Goal: Task Accomplishment & Management: Use online tool/utility

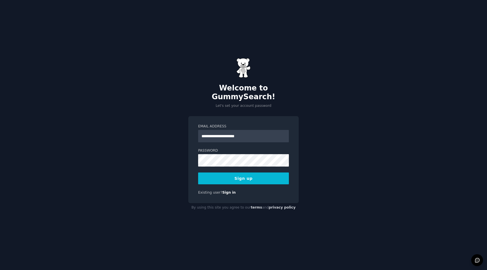
type input "**********"
click at [198, 167] on div at bounding box center [198, 167] width 0 height 0
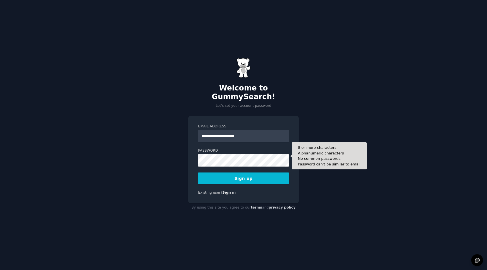
click at [182, 163] on div "**********" at bounding box center [243, 135] width 487 height 270
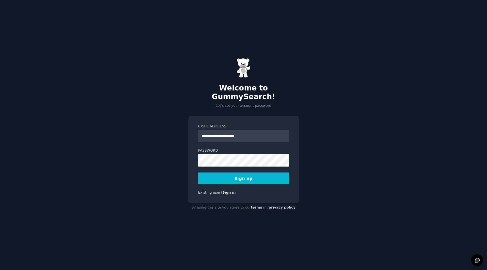
click at [216, 183] on div "**********" at bounding box center [243, 159] width 111 height 87
click at [212, 175] on button "Sign up" at bounding box center [243, 179] width 91 height 12
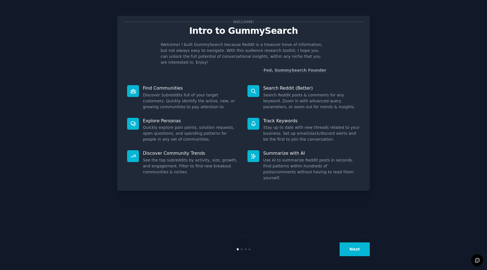
click at [353, 248] on button "Next" at bounding box center [355, 249] width 30 height 14
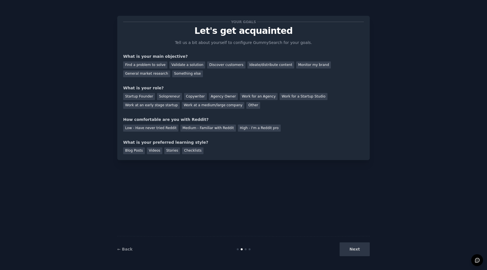
click at [356, 251] on div "Next" at bounding box center [328, 249] width 84 height 14
click at [212, 66] on div "Discover customers" at bounding box center [226, 64] width 38 height 7
click at [147, 94] on div "Startup Founder" at bounding box center [139, 96] width 32 height 7
click at [159, 126] on div "Low - Have never tried Reddit" at bounding box center [150, 128] width 55 height 7
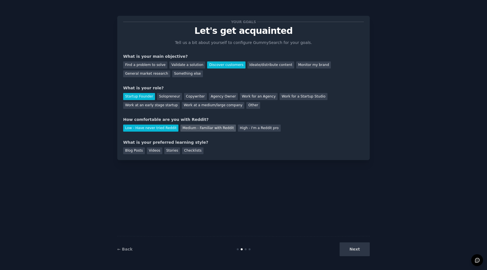
click at [204, 130] on div "Medium - Familiar with Reddit" at bounding box center [207, 128] width 55 height 7
click at [172, 150] on div "Stories" at bounding box center [172, 150] width 16 height 7
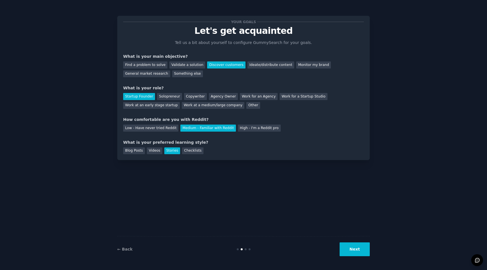
click at [350, 247] on button "Next" at bounding box center [355, 249] width 30 height 14
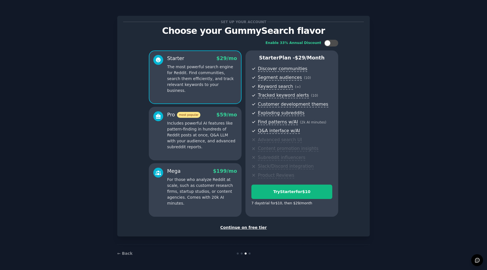
click at [199, 73] on p "The most powerful search engine for Reddit. Find communities, search them effic…" at bounding box center [202, 79] width 70 height 30
click at [272, 59] on p "Starter Plan - $ 29 /month" at bounding box center [292, 57] width 81 height 7
click at [286, 194] on div "Try Starter for $10" at bounding box center [292, 192] width 80 height 6
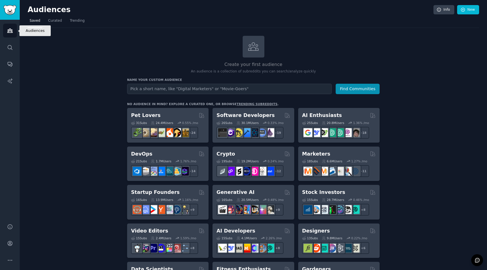
click at [10, 31] on icon "Sidebar" at bounding box center [9, 31] width 5 height 4
click at [10, 48] on icon "Sidebar" at bounding box center [10, 47] width 5 height 5
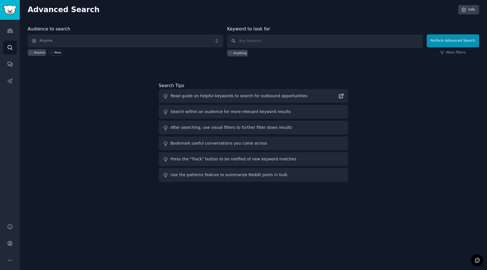
click at [342, 97] on icon at bounding box center [341, 96] width 6 height 6
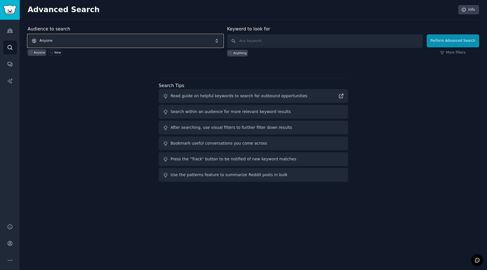
click at [109, 39] on span "Anyone" at bounding box center [126, 40] width 196 height 13
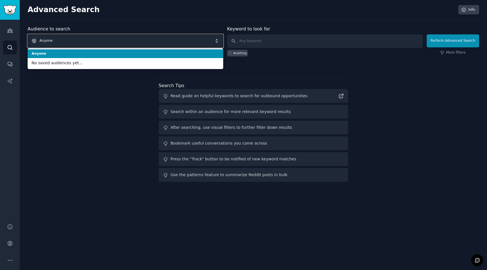
click at [97, 44] on span "Anyone" at bounding box center [126, 40] width 196 height 13
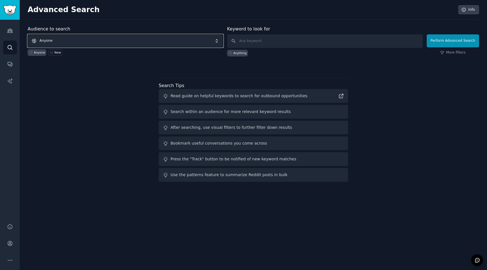
click at [97, 44] on span "Anyone" at bounding box center [126, 40] width 196 height 13
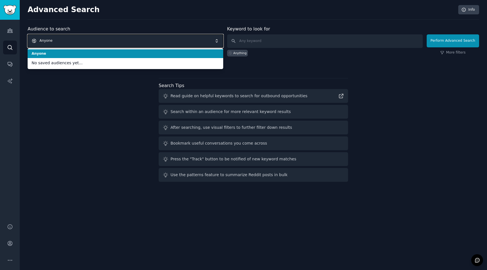
click at [63, 39] on span "Anyone" at bounding box center [126, 40] width 196 height 13
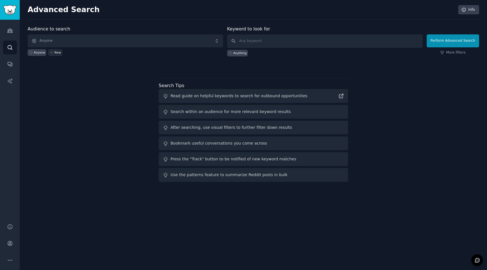
click at [51, 52] on icon at bounding box center [52, 52] width 4 height 4
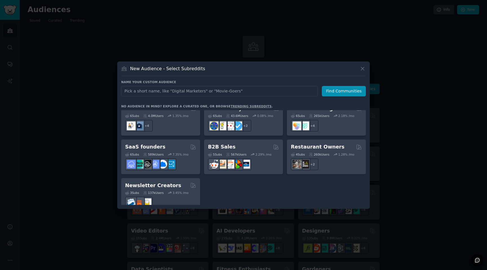
scroll to position [440, 0]
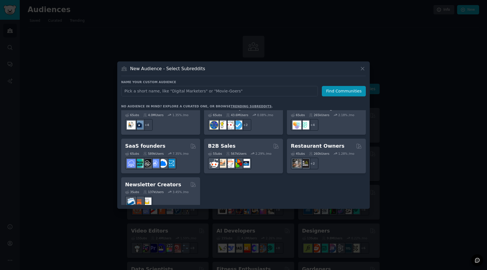
type input "r/startups"
click at [157, 91] on input "text" at bounding box center [219, 91] width 197 height 10
paste input "r/startups"
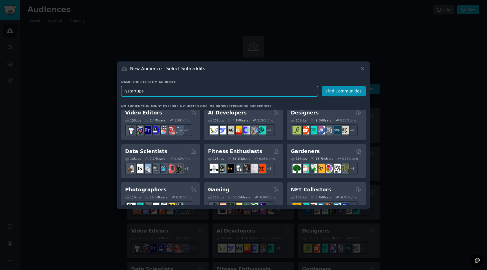
scroll to position [0, 0]
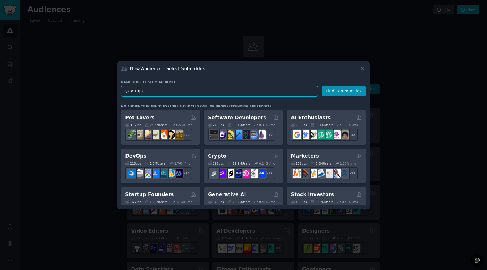
click at [152, 87] on input "r/startups" at bounding box center [219, 91] width 197 height 10
click at [153, 90] on input "r/startups" at bounding box center [219, 91] width 197 height 10
type input "r/startups"
click button "Find Communities" at bounding box center [344, 91] width 44 height 10
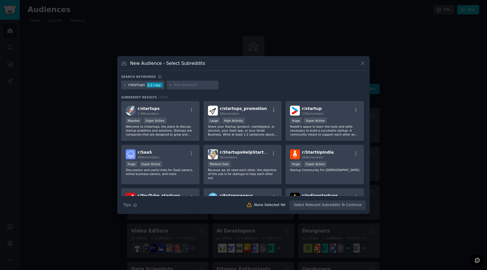
click at [179, 85] on input "text" at bounding box center [195, 85] width 43 height 5
paste input "r/SaaS"
type input "r/SaaS"
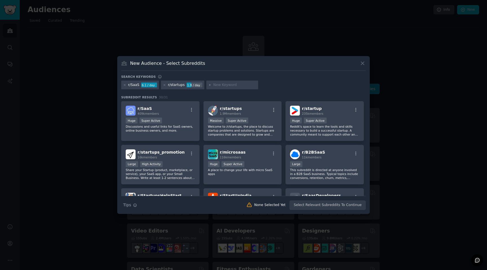
paste input "r/SideProject"
type input "r/SideProject"
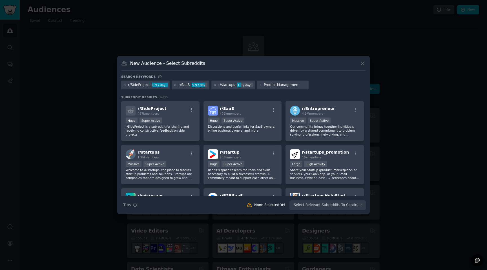
type input "ProductManagement"
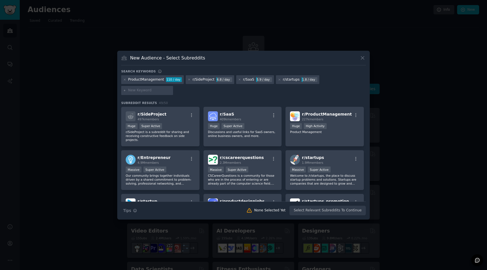
click at [139, 82] on div "ProductManagement" at bounding box center [146, 79] width 36 height 5
click at [124, 81] on icon at bounding box center [124, 79] width 3 height 3
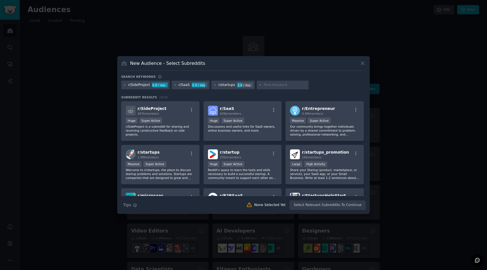
click at [267, 85] on input "text" at bounding box center [285, 85] width 43 height 5
paste input "r/ProductManagement"
type input "r/ProductManagement"
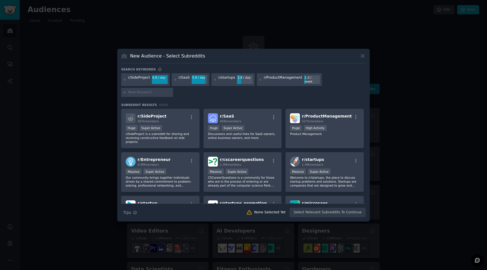
click at [209, 90] on div "r/SideProject 6.8 / day r/SaaS 5.9 / day r/startups 1.8 / day r/ProductManageme…" at bounding box center [243, 86] width 245 height 26
click at [133, 90] on input "text" at bounding box center [149, 92] width 43 height 5
paste input "r/cto"
type input "r/cto"
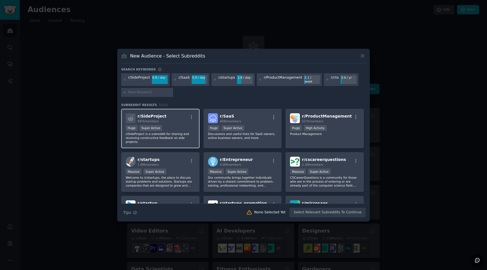
click at [163, 138] on p "r/SideProject is a subreddit for sharing and receiving constructive feedback on…" at bounding box center [160, 138] width 69 height 12
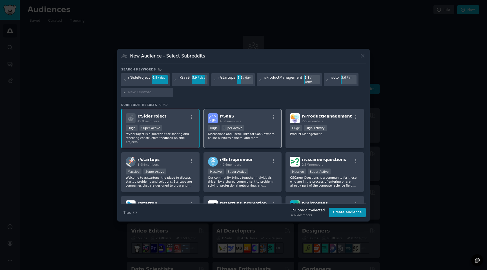
click at [247, 138] on p "Discussions and useful links for SaaS owners, online business owners, and more." at bounding box center [242, 136] width 69 height 8
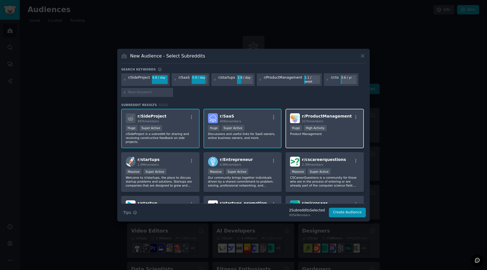
click at [306, 136] on div "r/ ProductManagement 227k members >= 80th percentile for submissions / day Huge…" at bounding box center [325, 129] width 78 height 40
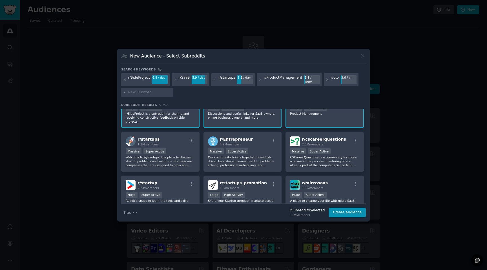
scroll to position [29, 0]
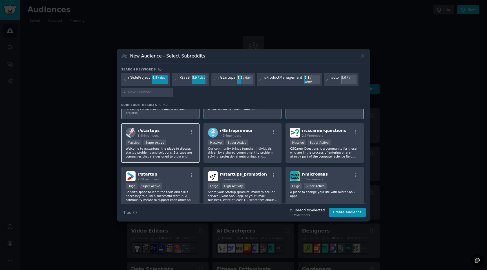
click at [179, 158] on div "r/ startups 1.9M members Massive Super Active Welcome to /r/startups, the place…" at bounding box center [160, 143] width 78 height 40
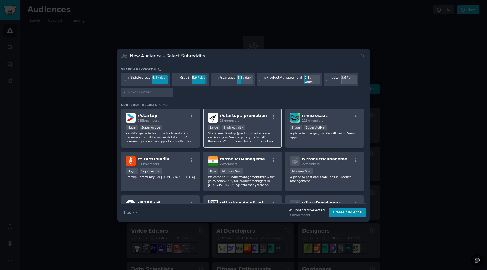
scroll to position [96, 0]
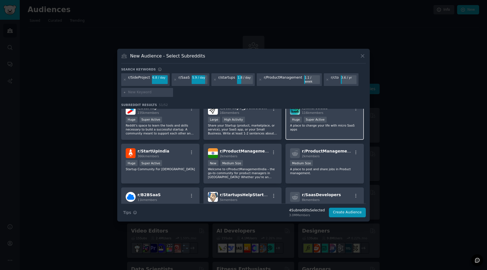
click at [297, 129] on p "A place to change your life with micro SaaS apps" at bounding box center [324, 127] width 69 height 8
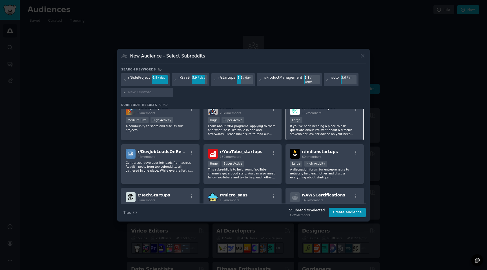
scroll to position [233, 0]
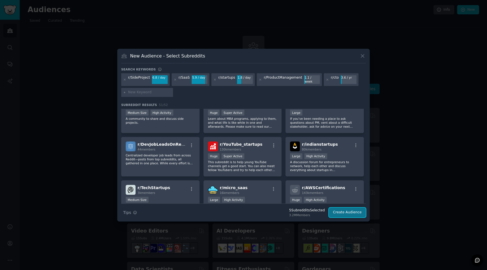
click at [341, 212] on button "Create Audience" at bounding box center [347, 213] width 37 height 10
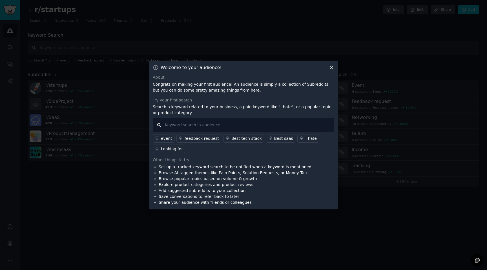
click at [188, 125] on input "text" at bounding box center [244, 125] width 182 height 14
paste input "looking for developer"
type input "looking for developer"
click at [215, 127] on input "looking for developer" at bounding box center [244, 125] width 182 height 14
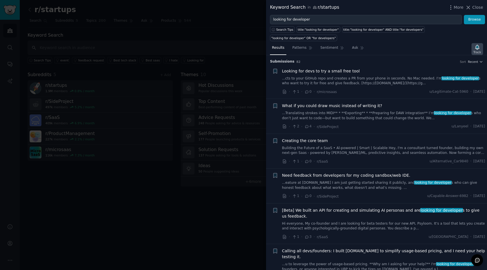
click at [477, 47] on icon "button" at bounding box center [477, 47] width 4 height 5
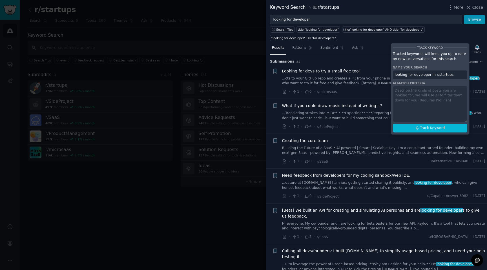
click at [406, 99] on div "Track Keyword Tracked keywords will keep you up to date on new conversations fo…" at bounding box center [430, 89] width 79 height 92
click at [404, 92] on div "Track Keyword Tracked keywords will keep you up to date on new conversations fo…" at bounding box center [430, 89] width 79 height 92
click at [401, 91] on div "Track Keyword Tracked keywords will keep you up to date on new conversations fo…" at bounding box center [430, 89] width 79 height 92
click at [402, 91] on div "Track Keyword Tracked keywords will keep you up to date on new conversations fo…" at bounding box center [430, 89] width 79 height 92
click at [402, 94] on div "Track Keyword Tracked keywords will keep you up to date on new conversations fo…" at bounding box center [430, 89] width 79 height 92
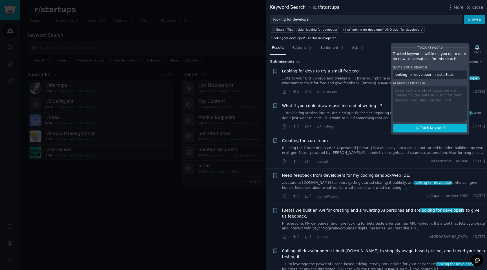
click at [403, 89] on div "Track Keyword Tracked keywords will keep you up to date on new conversations fo…" at bounding box center [430, 89] width 79 height 92
click at [405, 68] on div "Name your search" at bounding box center [430, 67] width 74 height 4
click at [407, 74] on input "looking for developer in r/startups" at bounding box center [430, 74] width 74 height 9
click at [403, 104] on div "Track Keyword Tracked keywords will keep you up to date on new conversations fo…" at bounding box center [430, 89] width 79 height 92
click at [412, 129] on button "Track Keyword" at bounding box center [430, 128] width 74 height 9
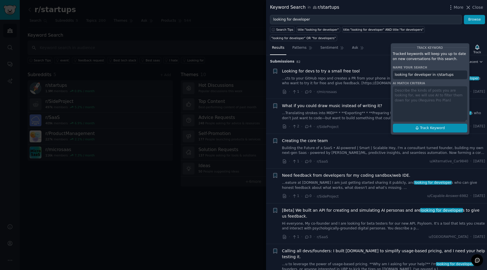
type input "looking for developer in r/startups"
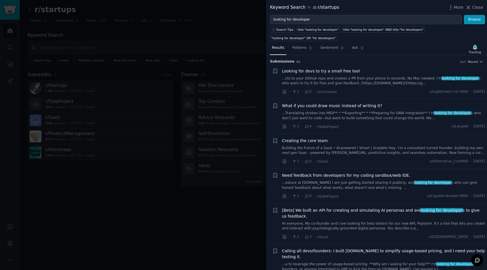
click at [231, 61] on div at bounding box center [243, 135] width 487 height 270
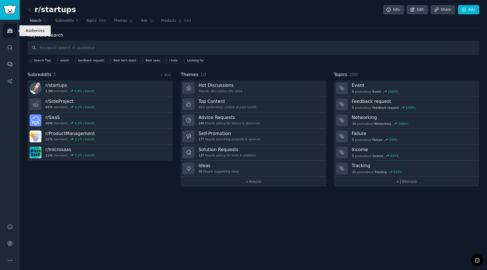
click at [11, 30] on icon "Sidebar" at bounding box center [10, 31] width 6 height 6
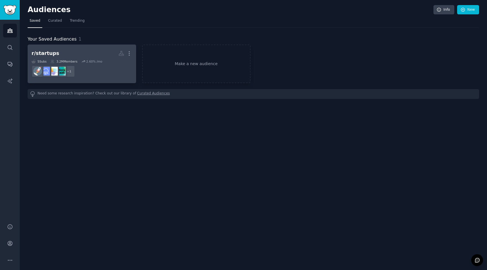
click at [71, 51] on h2 "r/startups More" at bounding box center [82, 53] width 101 height 10
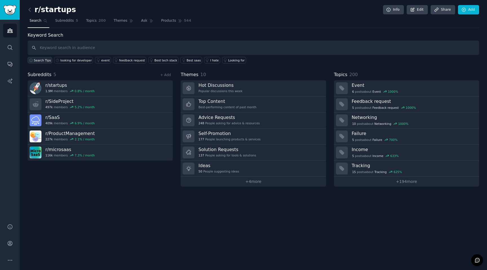
click at [44, 60] on span "Search Tips" at bounding box center [42, 60] width 17 height 4
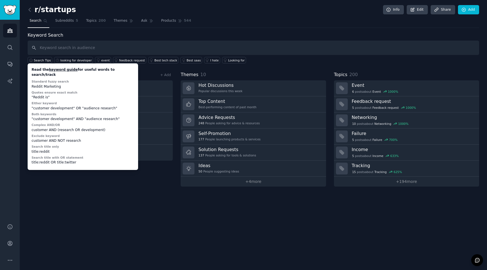
click at [45, 174] on div "Subreddits 5 + Add r/ startups 1.9M members 0.8 % / month r/ SideProject 497k m…" at bounding box center [100, 128] width 145 height 115
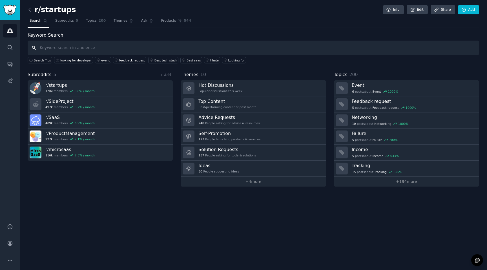
click at [78, 51] on input "text" at bounding box center [254, 48] width 452 height 14
paste input "outsourcing"
type input "outsourcing"
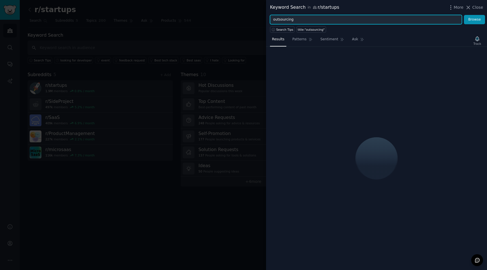
click at [301, 22] on input "outsourcing" at bounding box center [366, 20] width 192 height 10
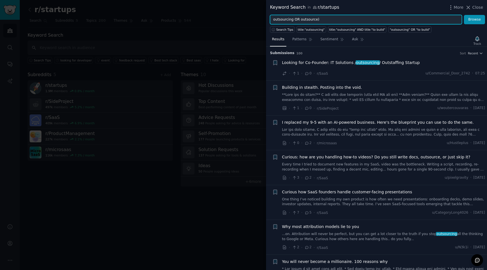
click at [275, 20] on input "outsourcing OR outsource)" at bounding box center [366, 20] width 192 height 10
click at [319, 19] on input "(outsourcing OR outsource)" at bounding box center [366, 20] width 192 height 10
type input "(outsourcing OR outsource) AND (developer OR dev OR programmer)"
click at [464, 15] on button "Browse" at bounding box center [474, 20] width 21 height 10
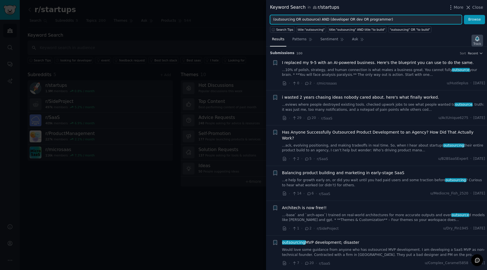
click at [477, 40] on icon "button" at bounding box center [477, 38] width 4 height 5
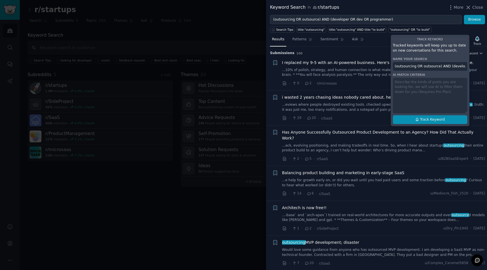
click at [411, 120] on button "Track Keyword" at bounding box center [430, 119] width 74 height 9
type input "(outsourcing OR outsource) AND (developer OR dev OR programmer) in r/startups"
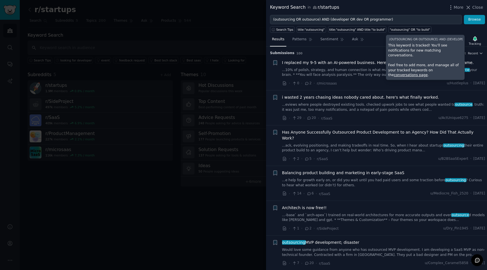
click at [194, 30] on div at bounding box center [243, 135] width 487 height 270
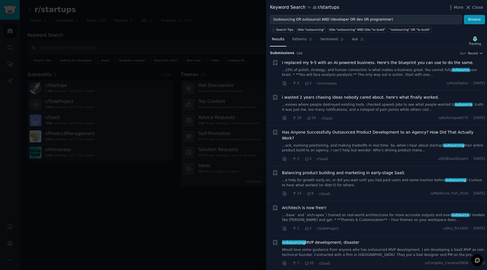
click at [194, 30] on div at bounding box center [243, 135] width 487 height 270
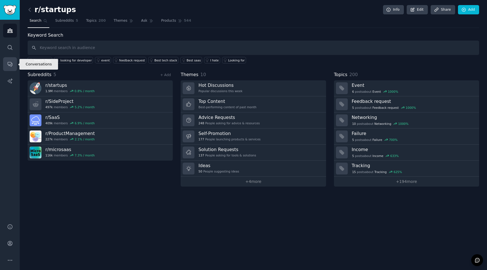
click at [9, 65] on icon "Sidebar" at bounding box center [10, 64] width 6 height 6
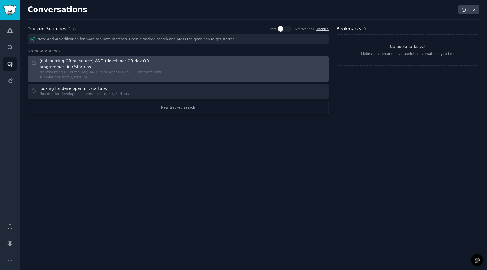
click at [131, 69] on div "(outsourcing OR outsource) AND (developer OR dev OR programmer) in r/startups" at bounding box center [106, 64] width 134 height 12
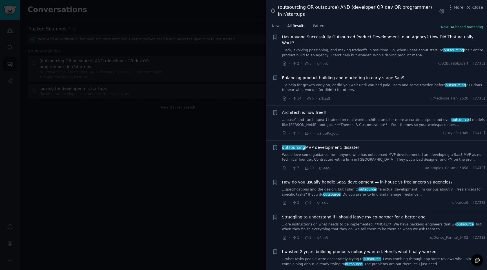
scroll to position [83, 0]
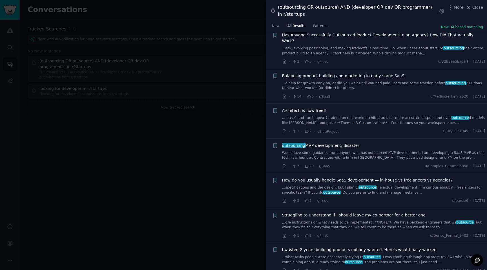
click at [310, 151] on link "Would love some guidance from anyone who has outsourced MVP development. I am d…" at bounding box center [383, 156] width 203 height 10
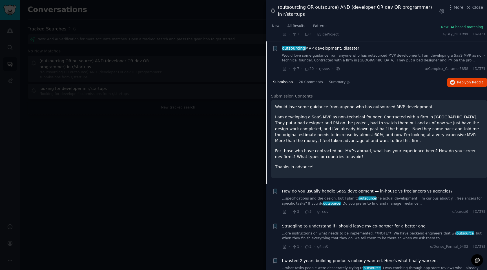
scroll to position [183, 0]
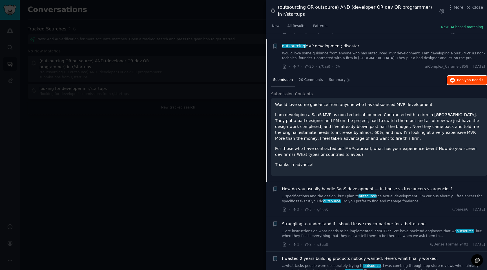
click at [464, 78] on span "Reply on Reddit" at bounding box center [470, 80] width 26 height 5
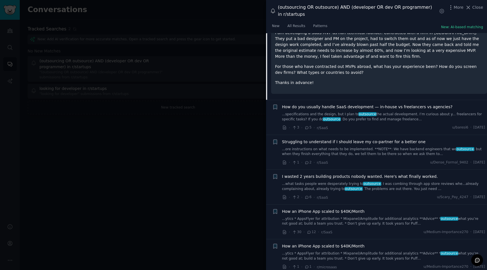
scroll to position [270, 0]
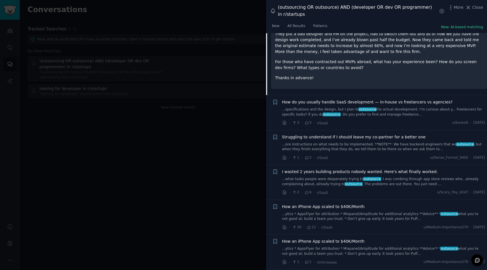
click at [303, 99] on span "How do you usually handle SaaS development — in-house vs freelancers vs agencie…" at bounding box center [367, 102] width 171 height 6
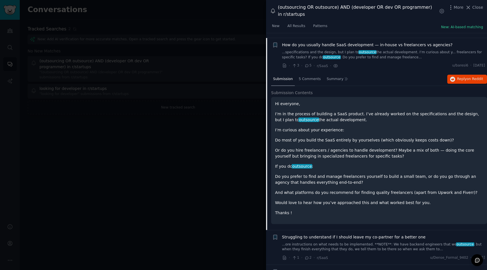
scroll to position [218, 0]
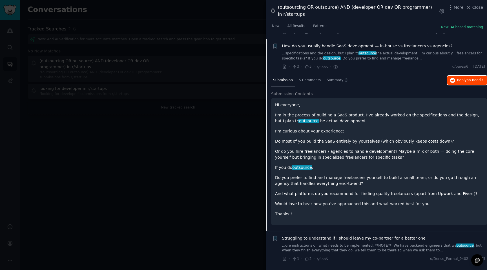
click at [462, 78] on span "Reply on Reddit" at bounding box center [470, 80] width 26 height 5
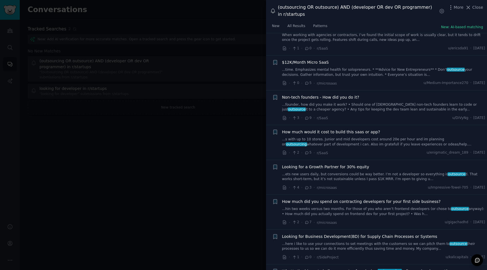
scroll to position [576, 0]
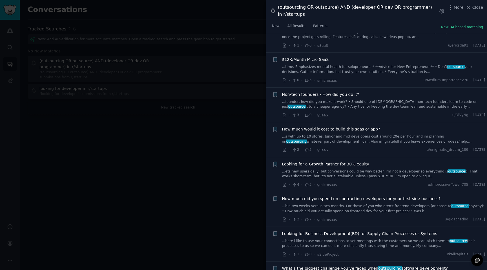
click at [292, 134] on link "...s with up to 10 stores. Junior and mid developers cost around 20e per hour a…" at bounding box center [383, 139] width 203 height 10
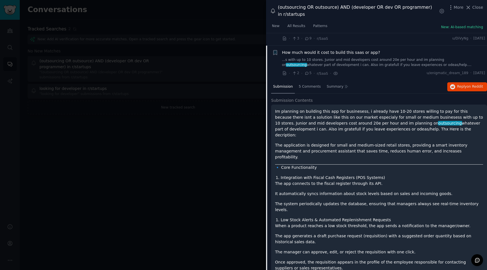
scroll to position [496, 0]
click at [464, 84] on span "Reply on Reddit" at bounding box center [470, 86] width 26 height 5
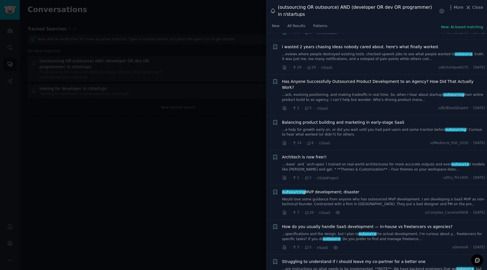
scroll to position [1, 0]
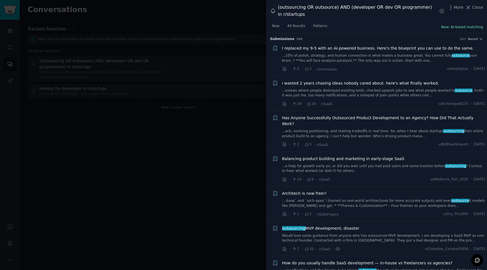
click at [456, 27] on button "New: AI-based matching" at bounding box center [462, 27] width 42 height 5
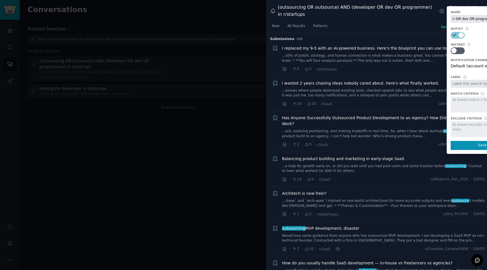
scroll to position [0, 0]
click at [458, 131] on div at bounding box center [482, 129] width 63 height 16
click at [458, 123] on div at bounding box center [482, 129] width 63 height 16
click at [459, 103] on div at bounding box center [482, 105] width 63 height 16
click at [224, 99] on div at bounding box center [243, 135] width 487 height 270
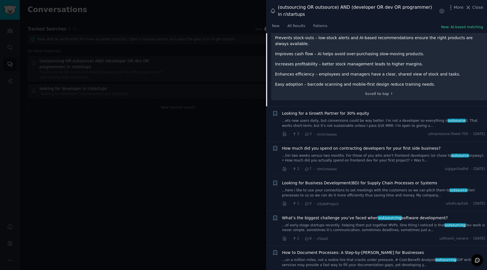
scroll to position [1056, 0]
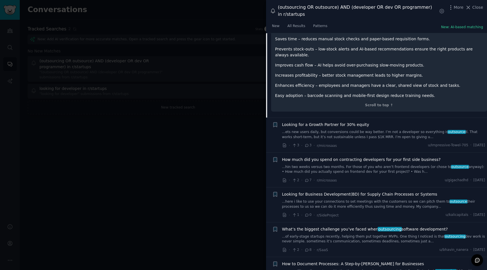
click at [228, 133] on div at bounding box center [243, 135] width 487 height 270
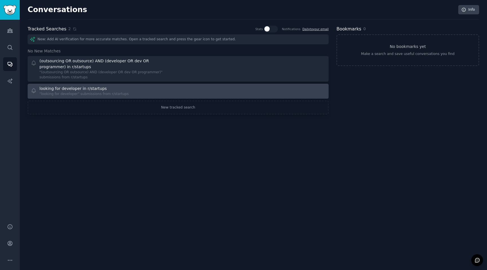
click at [84, 89] on div "looking for developer in r/startups" at bounding box center [72, 89] width 67 height 6
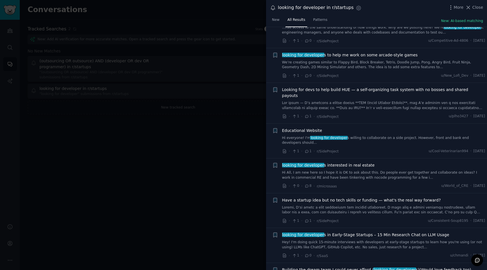
scroll to position [464, 0]
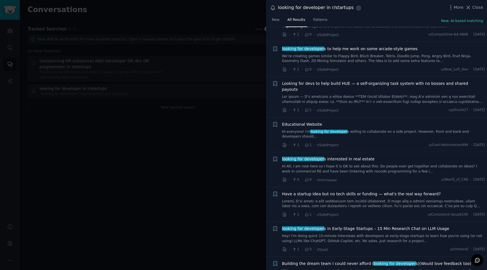
click at [233, 139] on div at bounding box center [243, 135] width 487 height 270
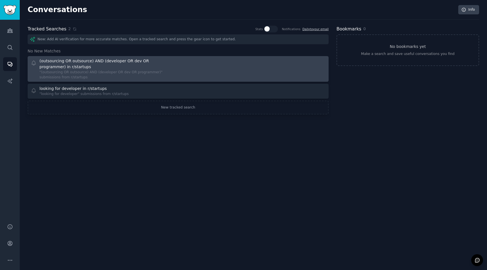
click at [120, 63] on div "(outsourcing OR outsource) AND (developer OR dev OR programmer) in r/startups" at bounding box center [106, 64] width 134 height 12
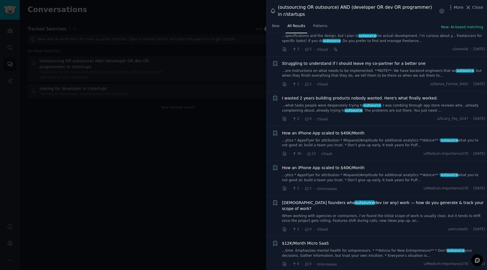
scroll to position [236, 0]
click at [313, 164] on span "How an iPhone App scaled to $40K/Month" at bounding box center [323, 167] width 83 height 6
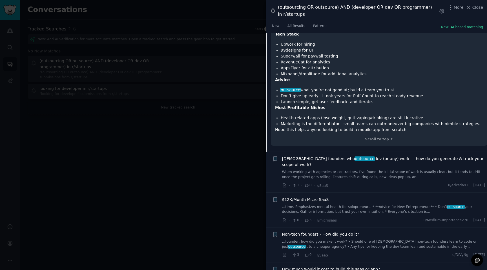
scroll to position [706, 0]
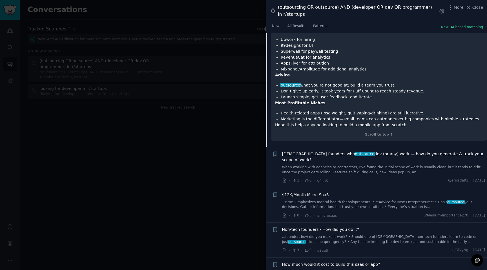
click at [290, 151] on span "SaaS founders who outsource dev (or any) work — how do you generate & track you…" at bounding box center [383, 157] width 203 height 12
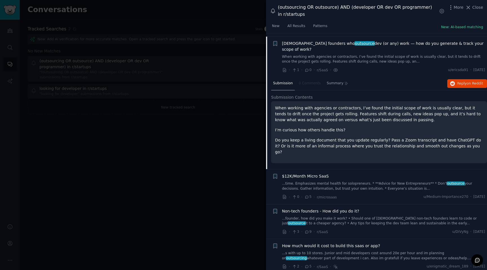
scroll to position [392, 0]
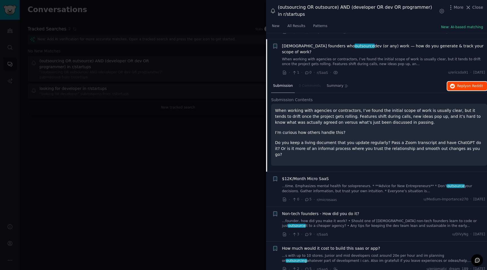
click at [460, 82] on button "Reply on Reddit" at bounding box center [467, 86] width 40 height 9
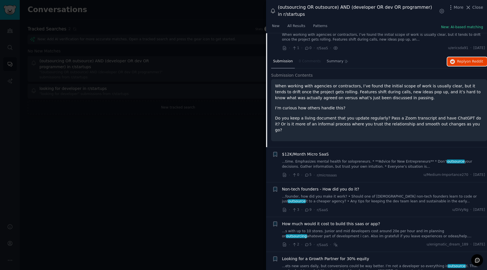
scroll to position [418, 0]
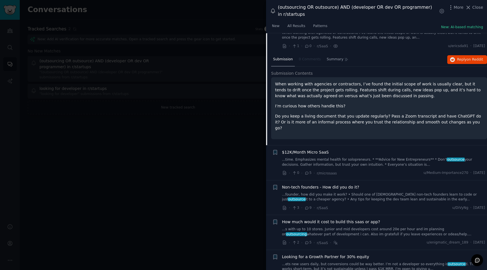
click at [226, 146] on div at bounding box center [243, 135] width 487 height 270
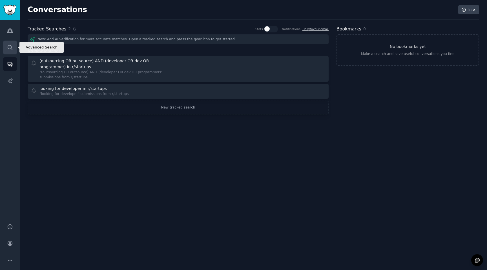
click at [16, 49] on link "Search" at bounding box center [10, 48] width 14 height 14
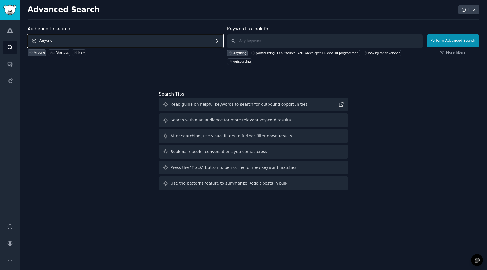
click at [109, 41] on span "Anyone" at bounding box center [126, 40] width 196 height 13
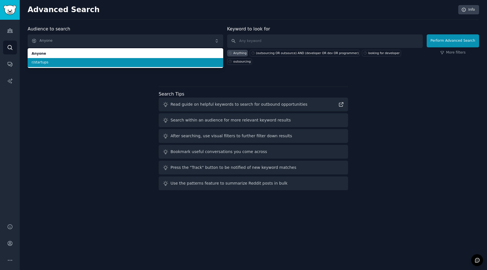
click at [87, 63] on span "r/startups" at bounding box center [126, 62] width 188 height 5
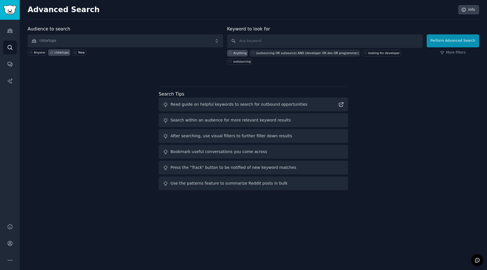
click at [280, 53] on div "(outsourcing OR outsource) AND (developer OR dev OR programmer)" at bounding box center [307, 53] width 103 height 4
type input "(outsourcing OR outsource) AND (developer OR dev OR programmer)"
click at [452, 53] on link "More filters" at bounding box center [452, 52] width 25 height 5
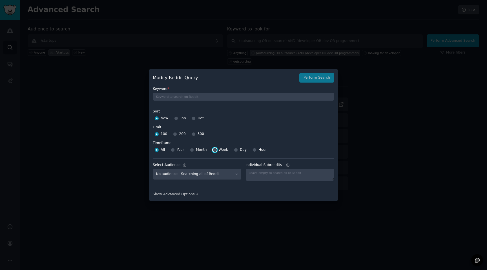
click at [215, 149] on input "Week" at bounding box center [215, 150] width 4 height 4
radio input "true"
click at [214, 178] on select "No audience - Searching all of Reddit r/startups - 5 Subreddits" at bounding box center [197, 175] width 89 height 12
select select "58b3ae30ef"
click at [153, 169] on select "No audience - Searching all of Reddit r/startups - 5 Subreddits" at bounding box center [197, 175] width 89 height 12
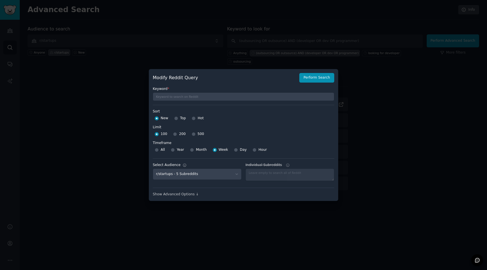
click at [330, 39] on div at bounding box center [243, 135] width 487 height 270
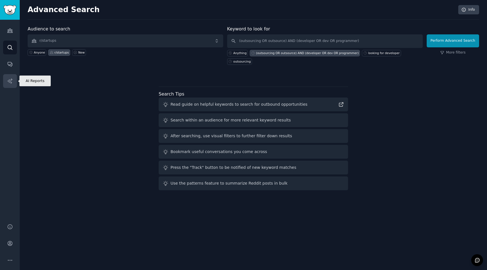
click at [6, 78] on link "AI Reports" at bounding box center [10, 81] width 14 height 14
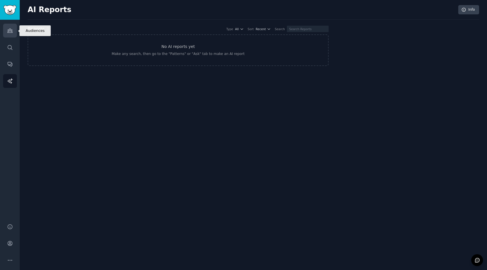
click at [8, 31] on icon "Sidebar" at bounding box center [9, 31] width 5 height 4
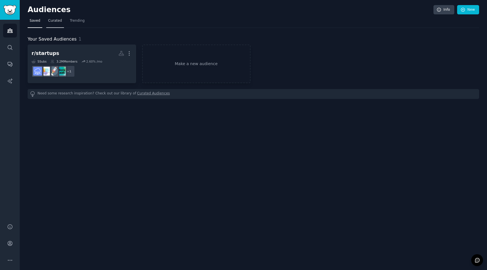
click at [55, 21] on span "Curated" at bounding box center [55, 20] width 14 height 5
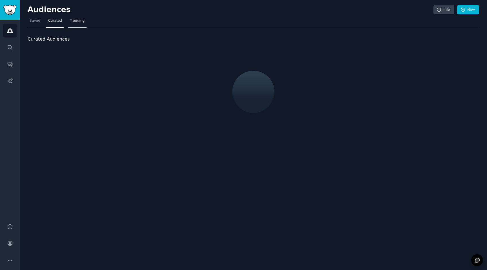
click at [73, 20] on span "Trending" at bounding box center [77, 20] width 15 height 5
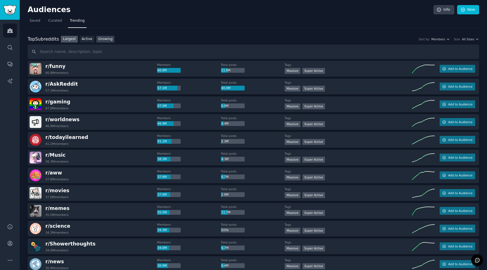
click at [98, 38] on link "Growing" at bounding box center [105, 39] width 18 height 7
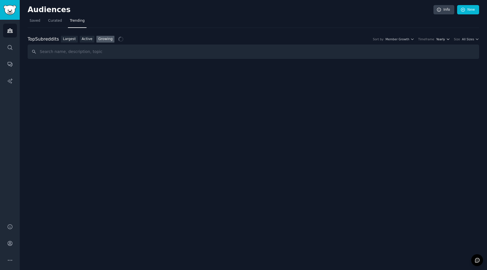
click at [445, 41] on span "Yearly" at bounding box center [440, 39] width 9 height 4
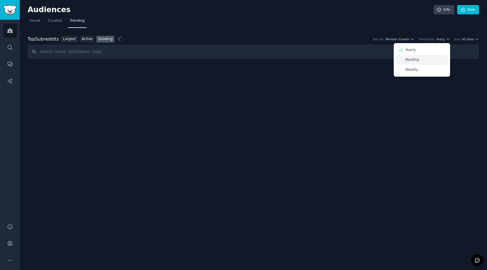
click at [424, 59] on div "Monthly" at bounding box center [422, 60] width 52 height 10
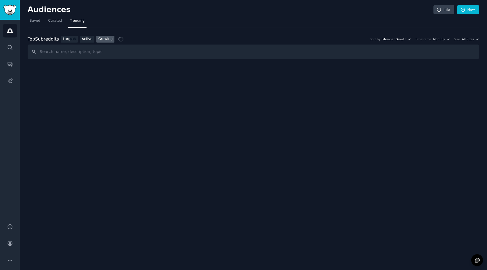
click at [394, 39] on span "Member Growth" at bounding box center [395, 39] width 24 height 4
click at [468, 37] on div "Top Subreddits Top Subreddits Largest Active Growing Sort by Member Growth Memb…" at bounding box center [254, 39] width 452 height 7
click at [471, 43] on div "Top Subreddits Top Subreddits Largest Active Growing Sort by Member Growth Time…" at bounding box center [254, 47] width 452 height 23
click at [467, 40] on span "All Sizes" at bounding box center [468, 39] width 12 height 4
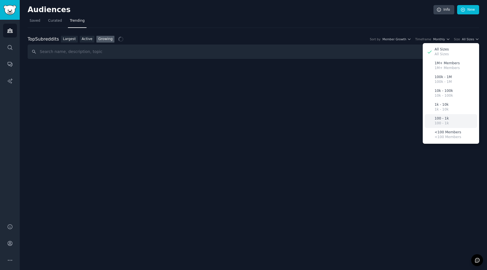
click at [439, 124] on p "100 - 1k" at bounding box center [442, 123] width 14 height 5
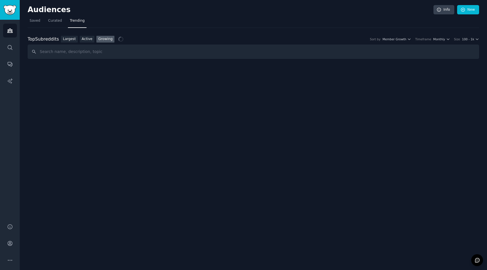
click at [462, 38] on div "Size 100 - 1k" at bounding box center [466, 39] width 25 height 4
click at [464, 39] on span "100 - 1k" at bounding box center [468, 39] width 12 height 4
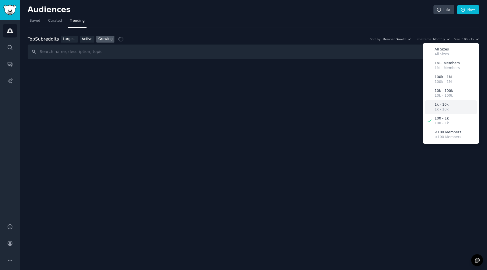
click at [435, 111] on p "1k - 10k" at bounding box center [442, 109] width 14 height 5
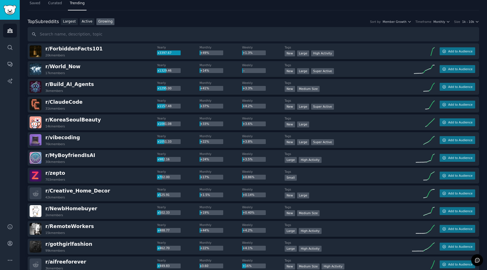
scroll to position [27, 0]
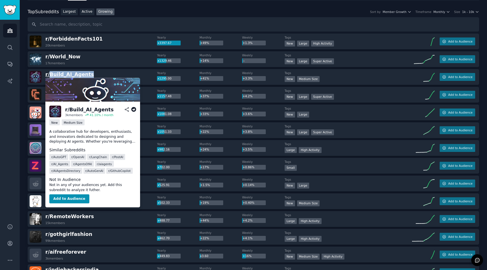
click at [70, 74] on span "r/ Build_AI_Agents" at bounding box center [69, 75] width 48 height 6
click at [57, 111] on img at bounding box center [55, 112] width 12 height 12
click at [87, 109] on div "r/ Build_AI_Agents" at bounding box center [89, 109] width 48 height 7
click at [133, 109] on icon at bounding box center [133, 109] width 5 height 5
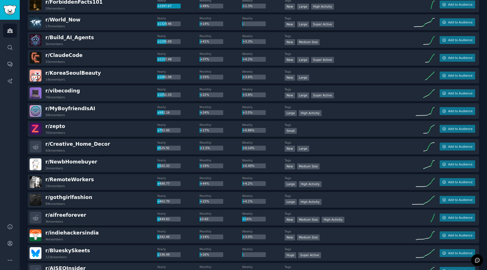
scroll to position [66, 0]
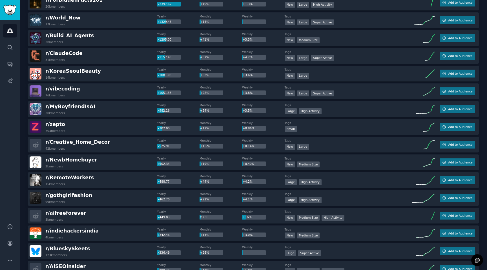
click at [57, 89] on span "r/ vibecoding" at bounding box center [62, 89] width 35 height 6
click at [64, 89] on span "r/ vibecoding" at bounding box center [62, 89] width 35 height 6
click at [65, 88] on span "r/ vibecoding" at bounding box center [62, 89] width 35 height 6
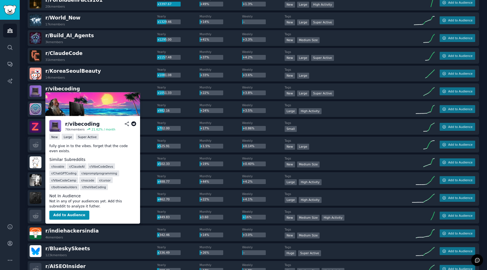
click at [134, 124] on icon at bounding box center [133, 124] width 5 height 5
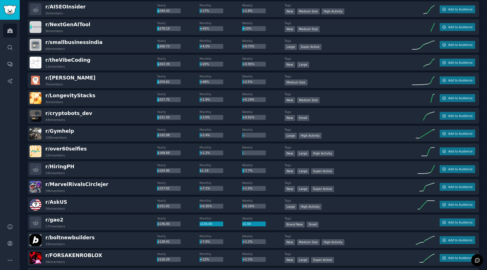
scroll to position [336, 0]
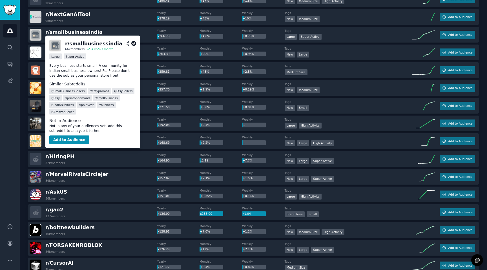
click at [84, 32] on span "r/ smallbusinessindia" at bounding box center [73, 32] width 57 height 6
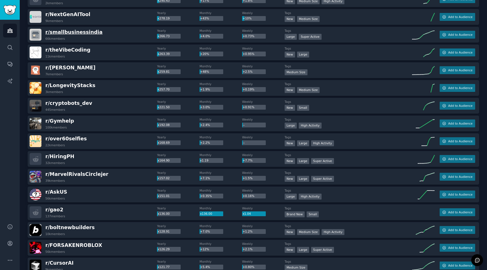
click at [51, 34] on span "r/ smallbusinessindia" at bounding box center [73, 32] width 57 height 6
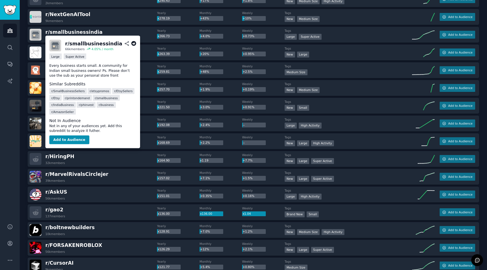
click at [133, 42] on icon at bounding box center [133, 43] width 5 height 5
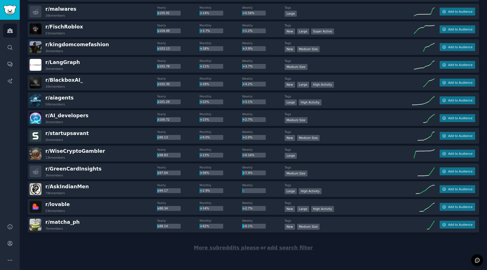
scroll to position [715, 0]
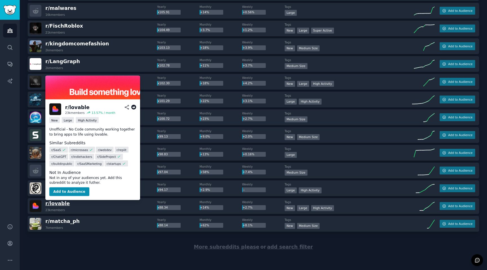
click at [57, 205] on span "r/ lovable" at bounding box center [57, 204] width 25 height 6
click at [134, 107] on icon at bounding box center [133, 107] width 5 height 5
